Goal: Navigation & Orientation: Find specific page/section

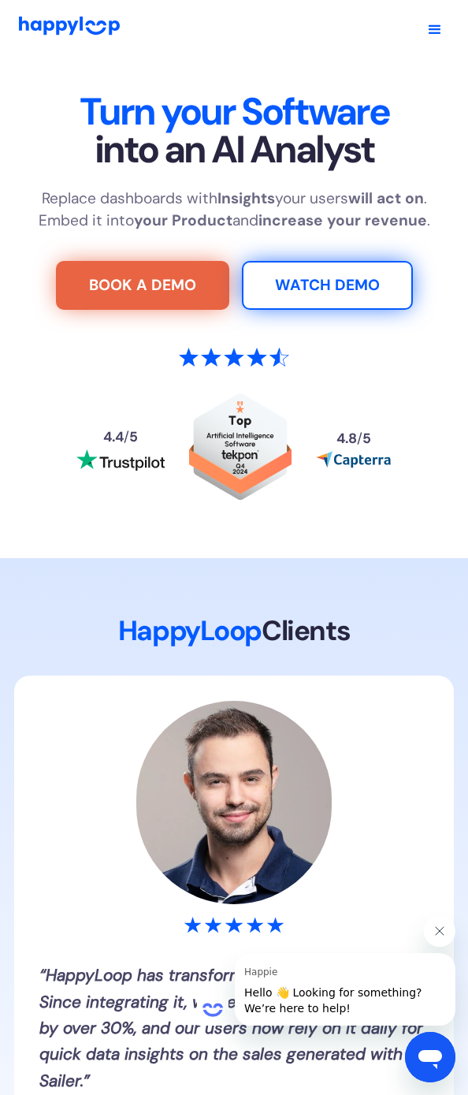
scroll to position [5, 0]
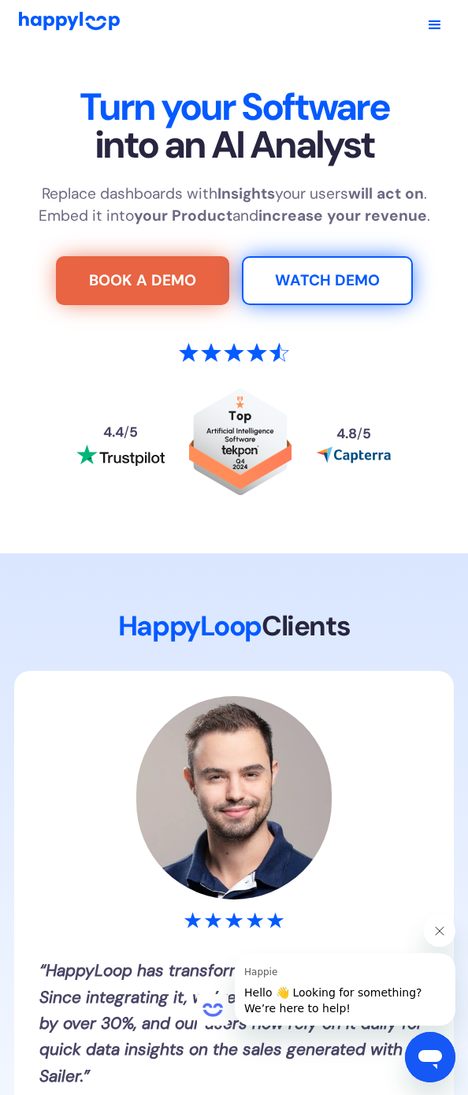
click at [432, 20] on div "Open navigation menu" at bounding box center [435, 25] width 19 height 19
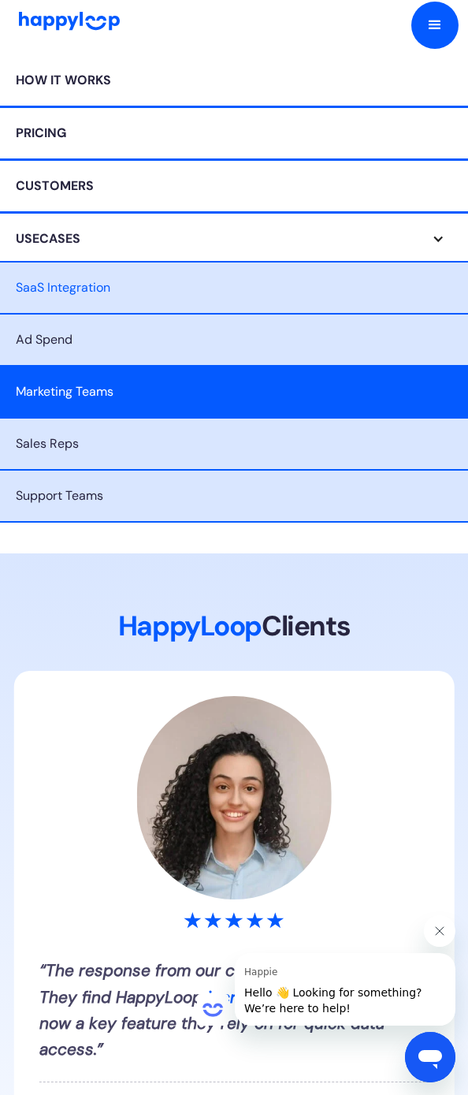
click at [53, 385] on link "Marketing Teams" at bounding box center [234, 393] width 468 height 52
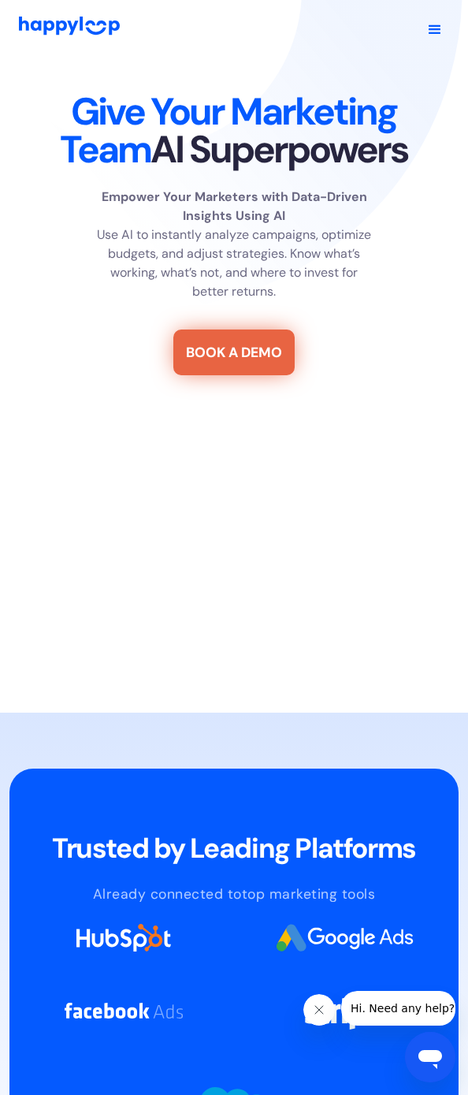
click at [32, 18] on img "Go to Home Page" at bounding box center [69, 26] width 101 height 18
